Goal: Task Accomplishment & Management: Manage account settings

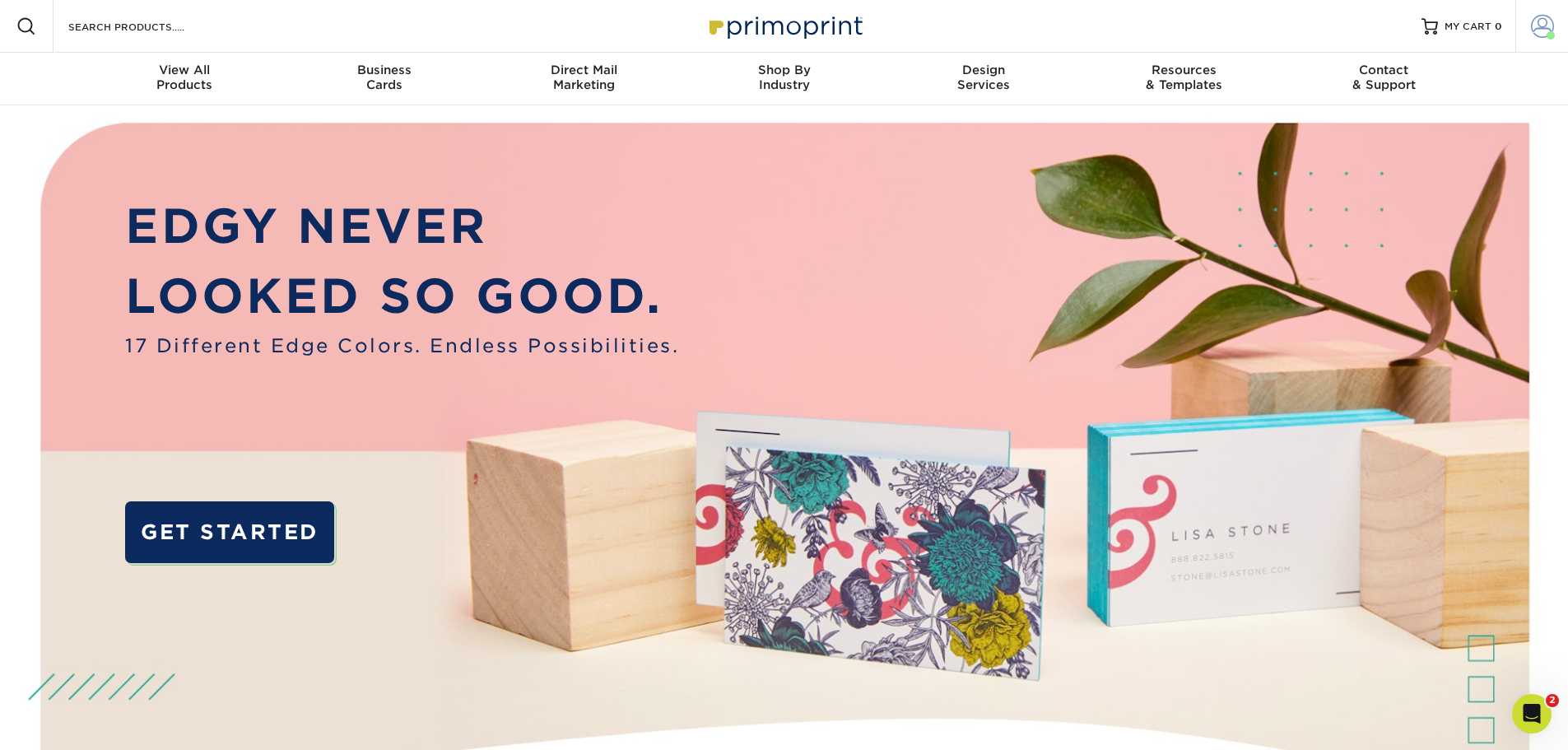
click at [1541, 21] on span at bounding box center [1543, 26] width 23 height 23
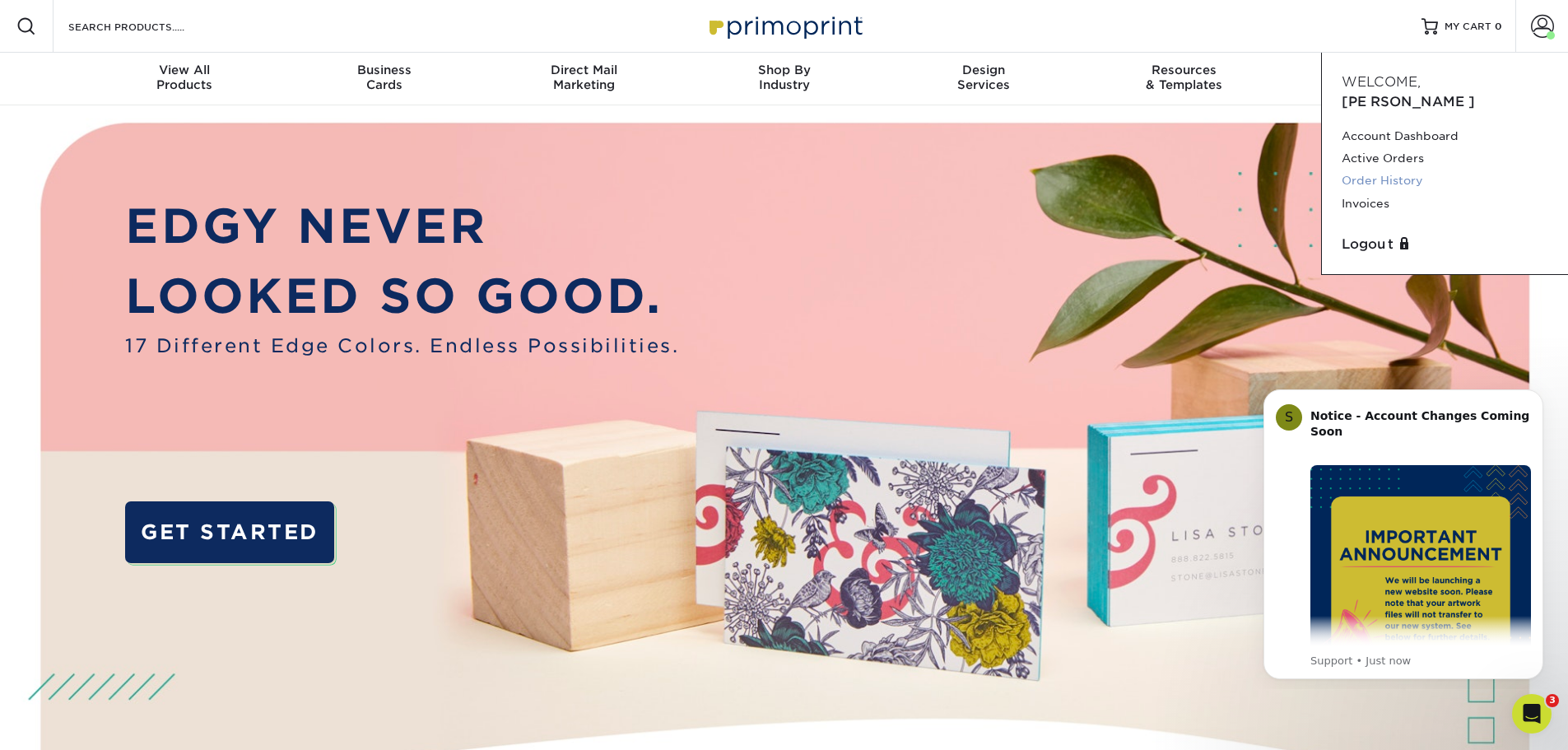
click at [1389, 169] on link "Order History" at bounding box center [1445, 180] width 207 height 22
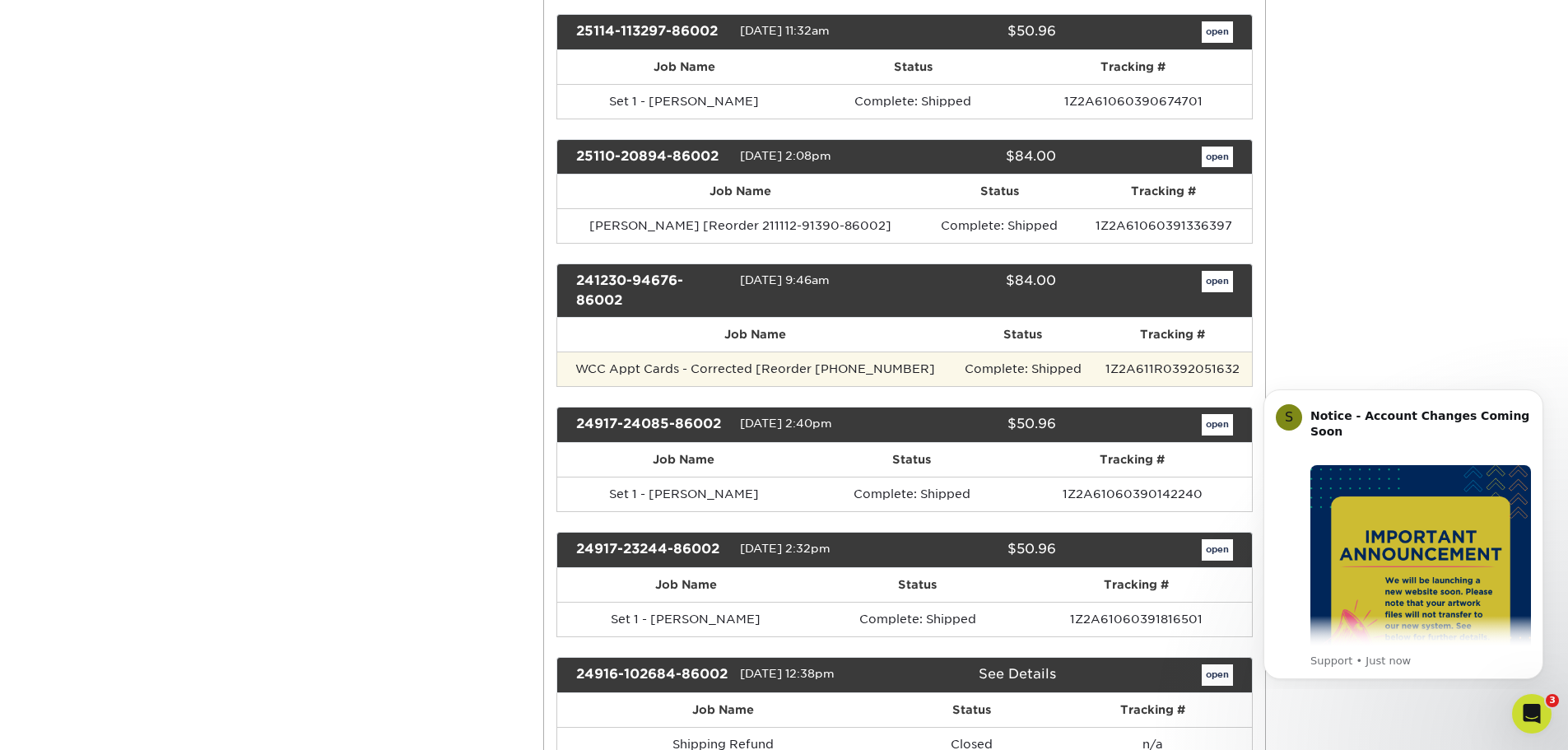
scroll to position [988, 0]
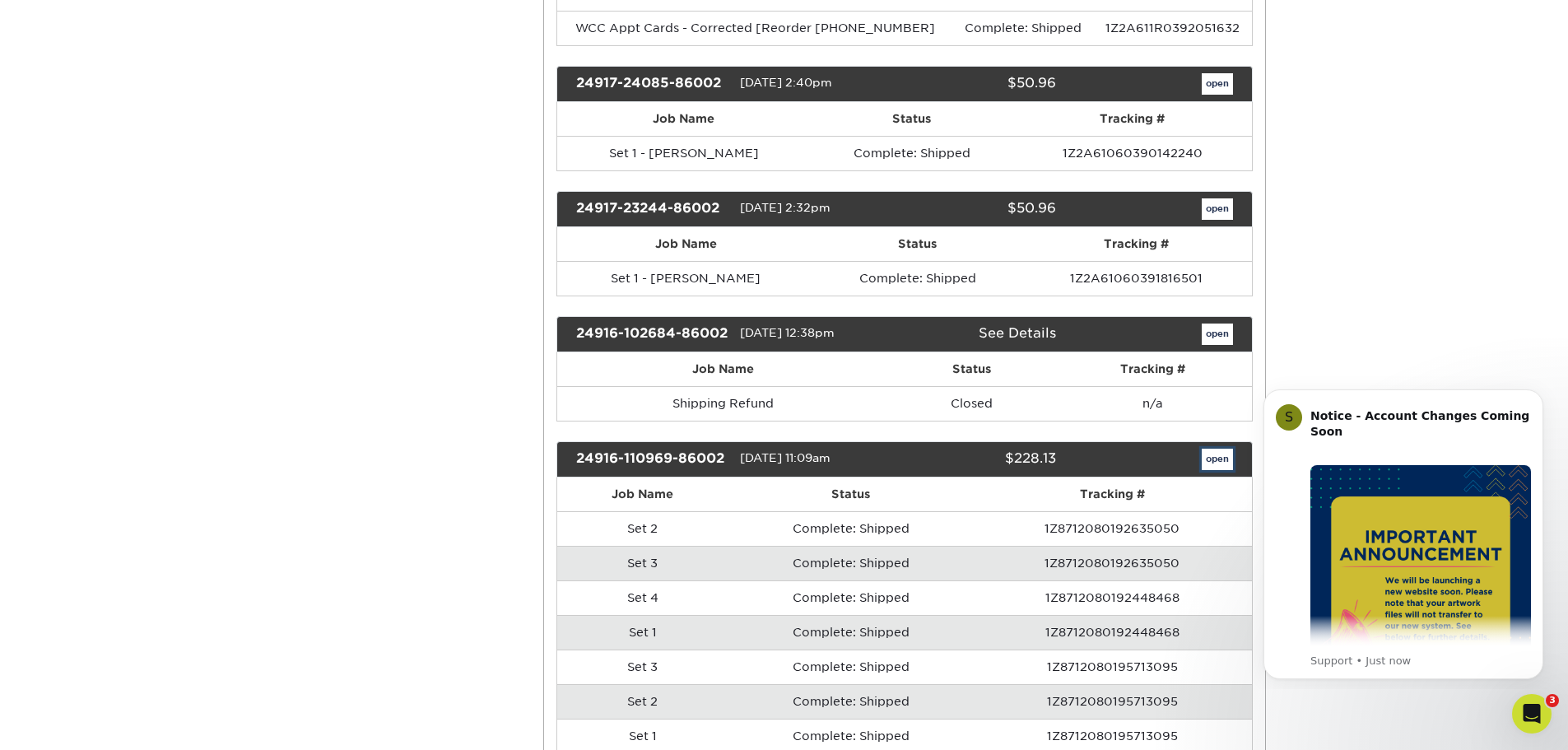
click at [1213, 470] on link "open" at bounding box center [1217, 460] width 31 height 21
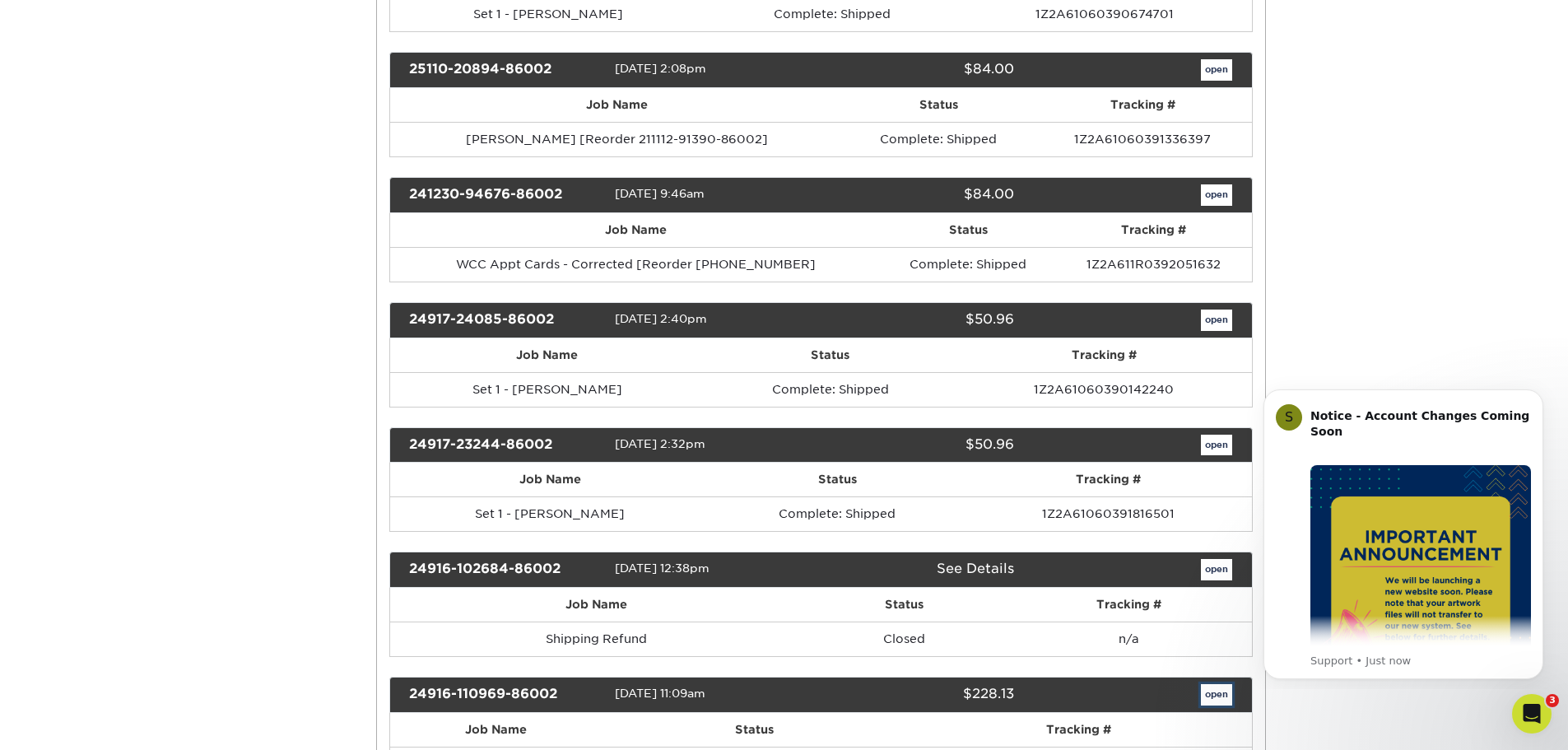
scroll to position [0, 0]
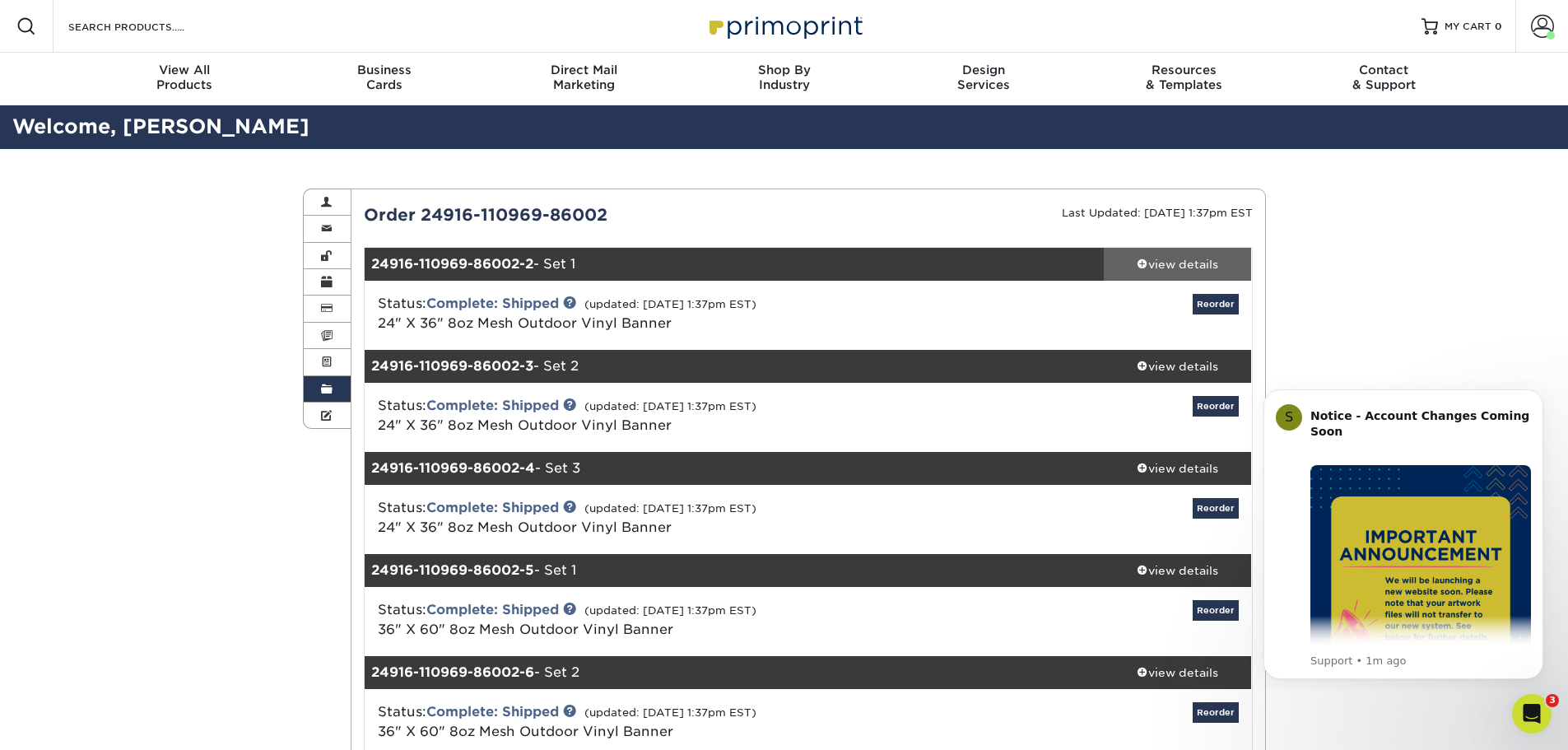
click at [1185, 266] on div "view details" at bounding box center [1177, 264] width 148 height 16
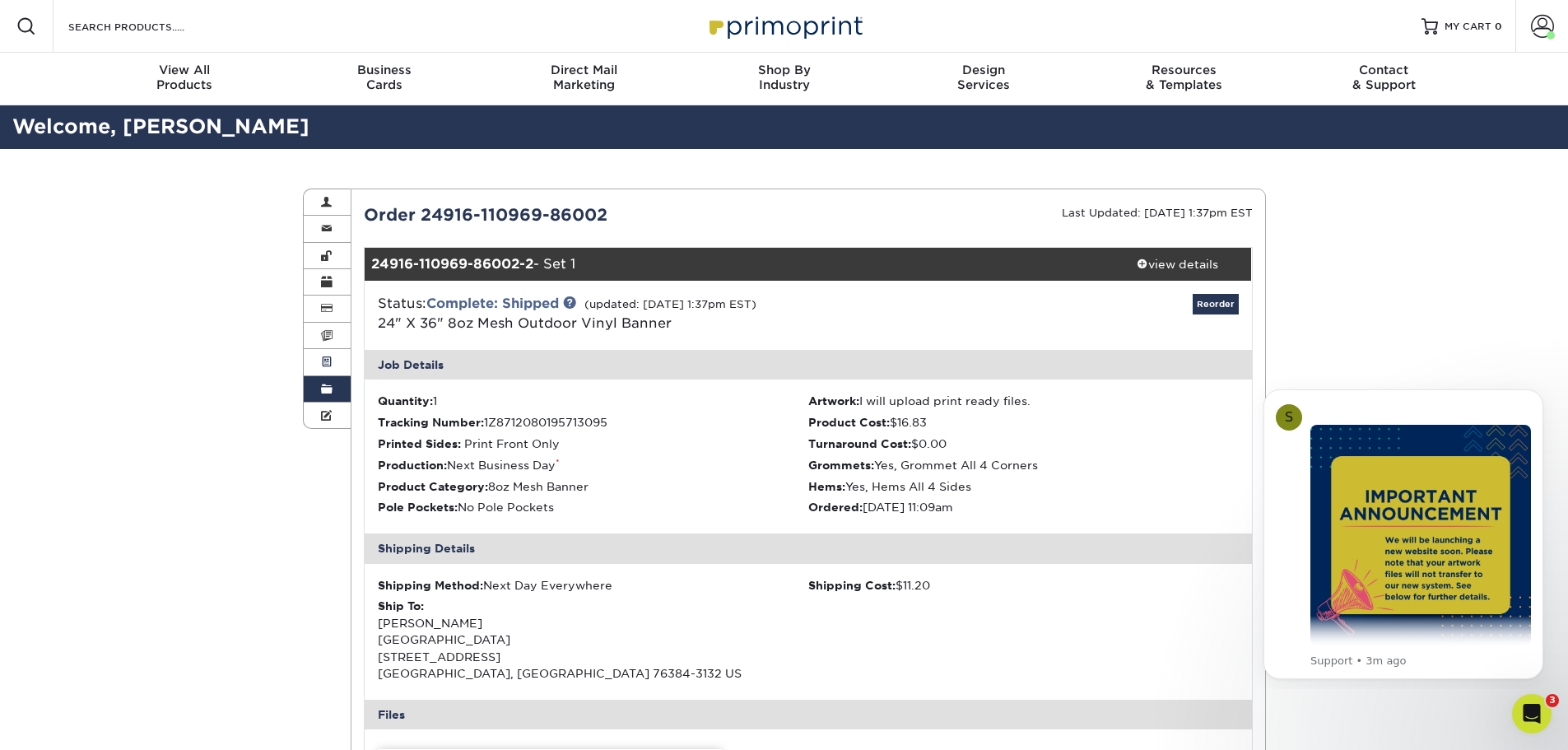
click at [329, 356] on span at bounding box center [327, 363] width 12 height 14
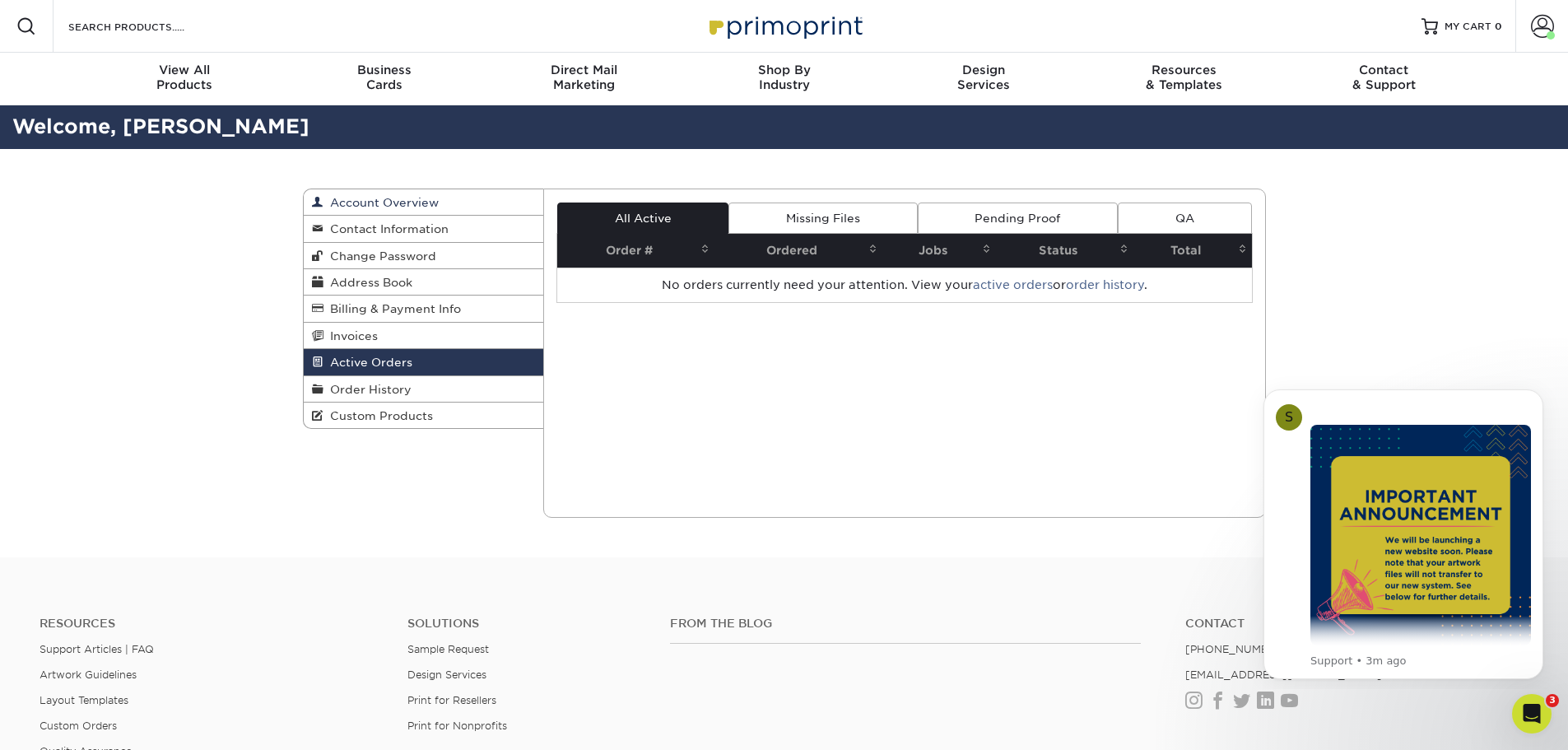
click at [414, 194] on link "Account Overview" at bounding box center [424, 202] width 240 height 26
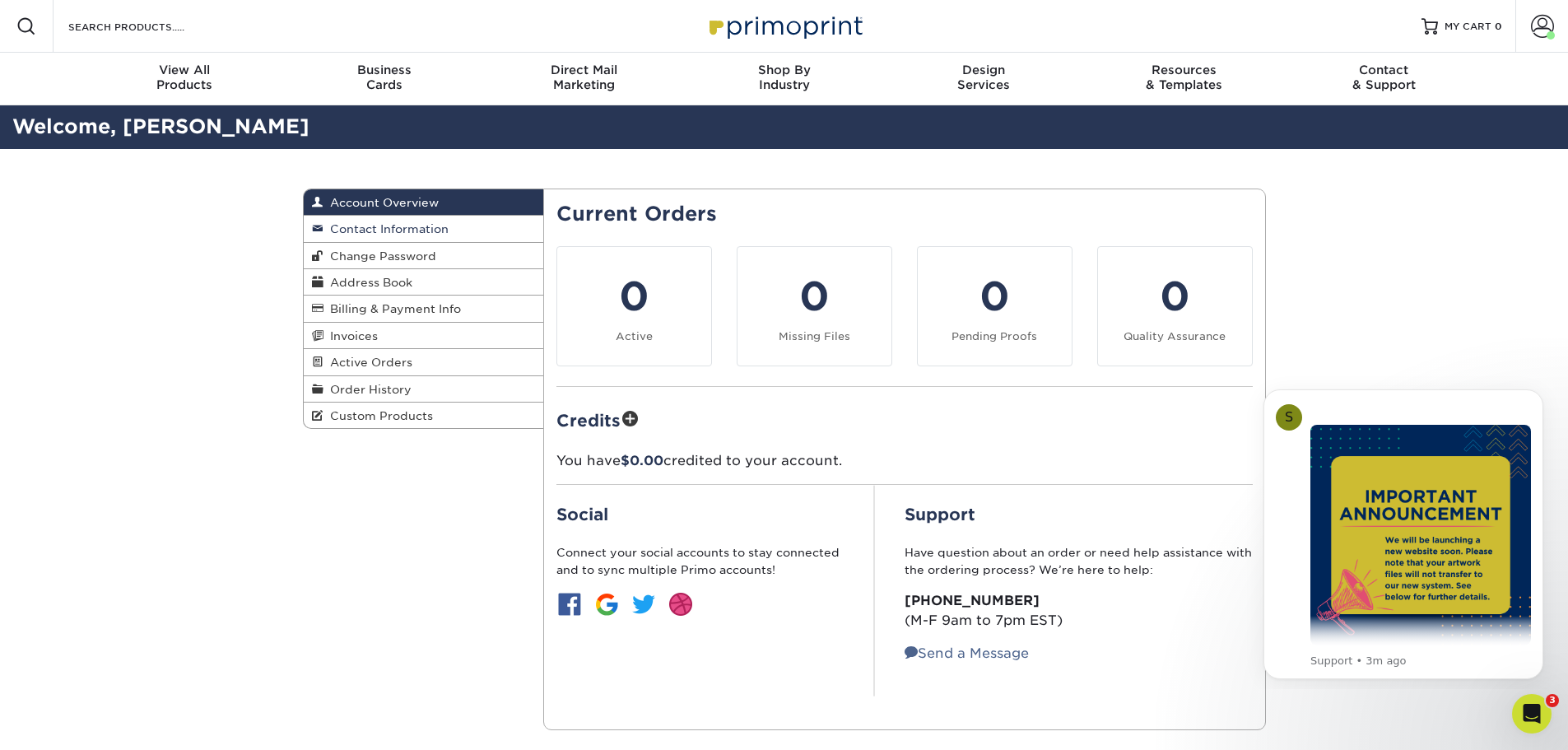
click at [398, 224] on span "Contact Information" at bounding box center [385, 229] width 125 height 14
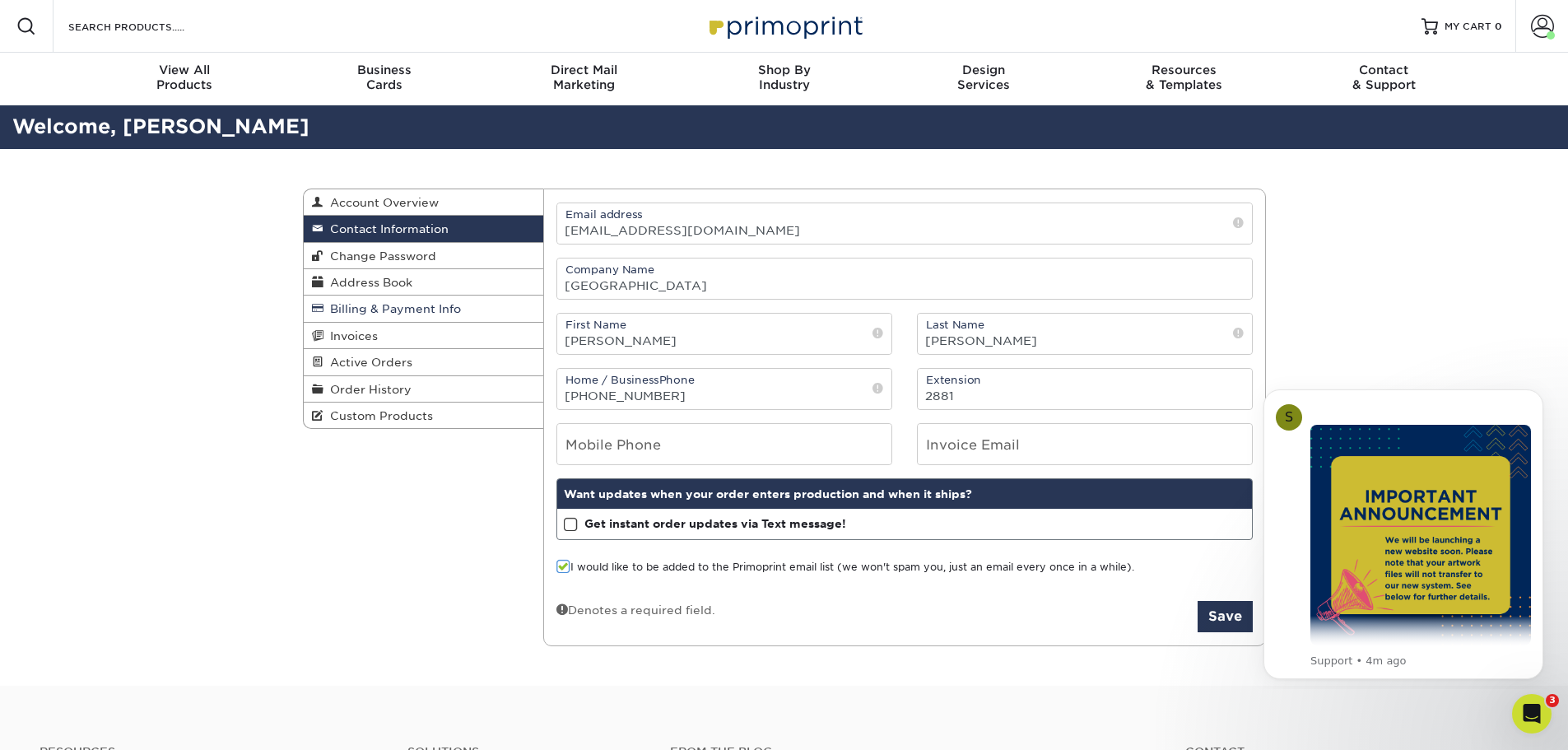
click at [411, 305] on span "Billing & Payment Info" at bounding box center [392, 309] width 137 height 14
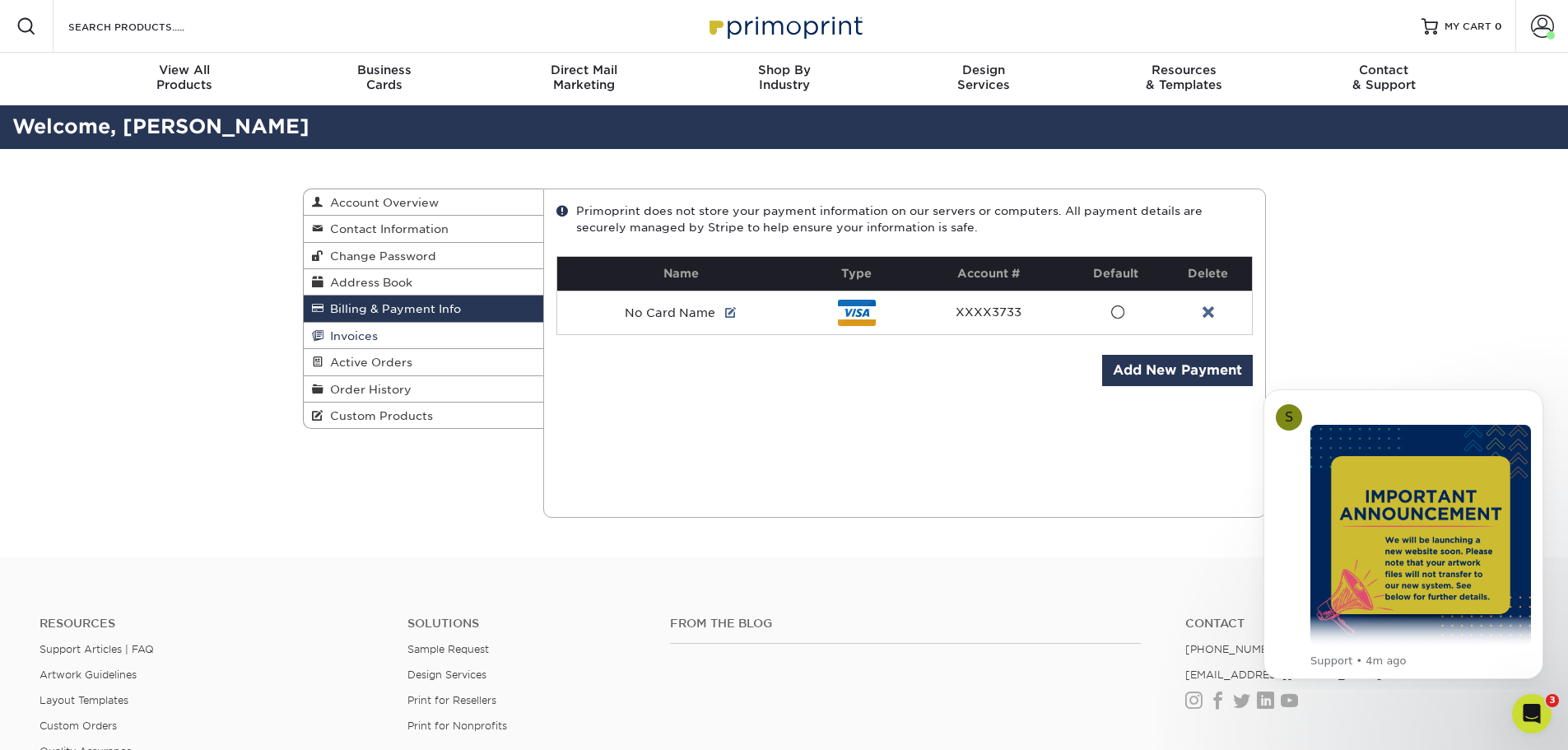
click at [357, 326] on link "Invoices" at bounding box center [424, 336] width 240 height 26
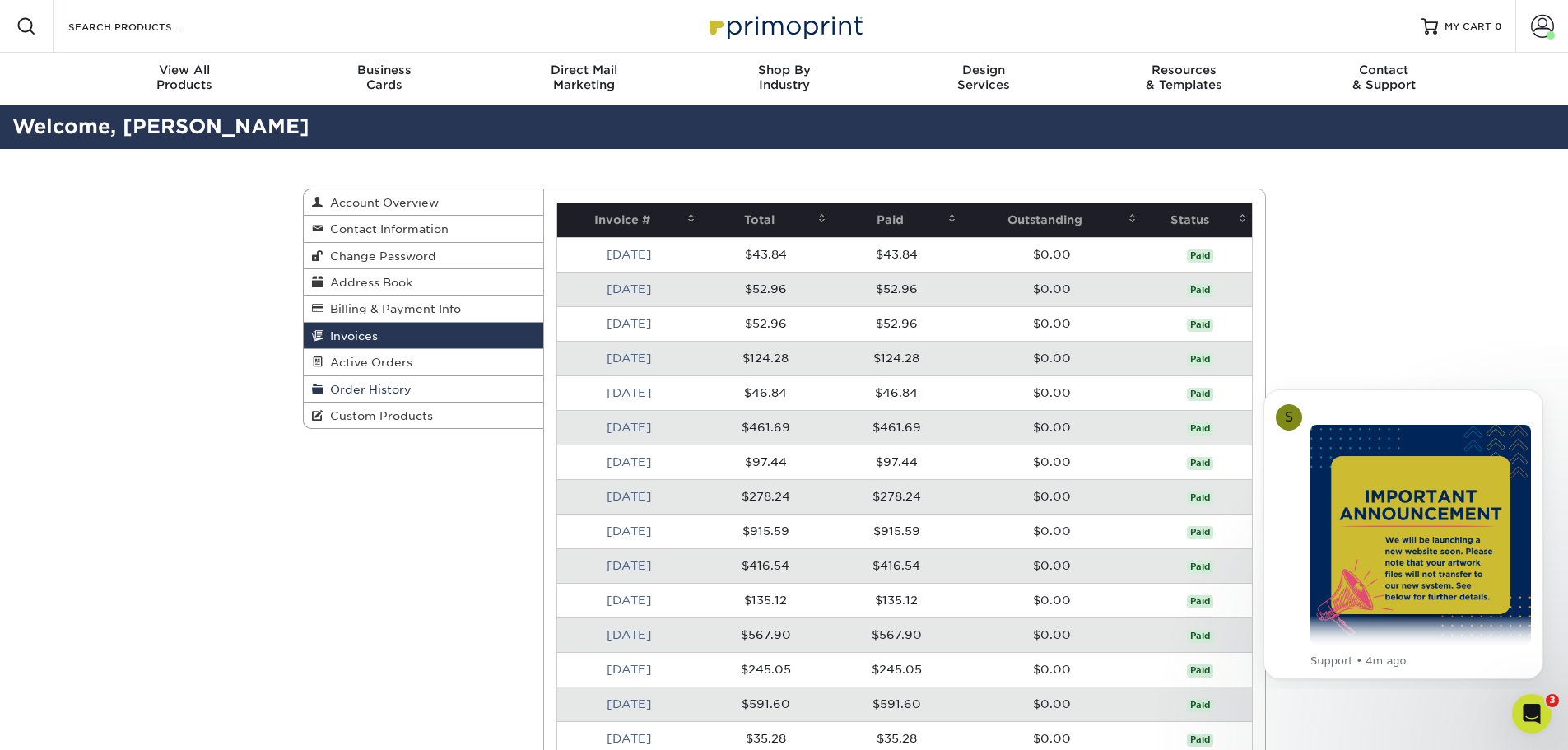
click at [370, 383] on span "Order History" at bounding box center [367, 390] width 88 height 14
